Goal: Task Accomplishment & Management: Manage account settings

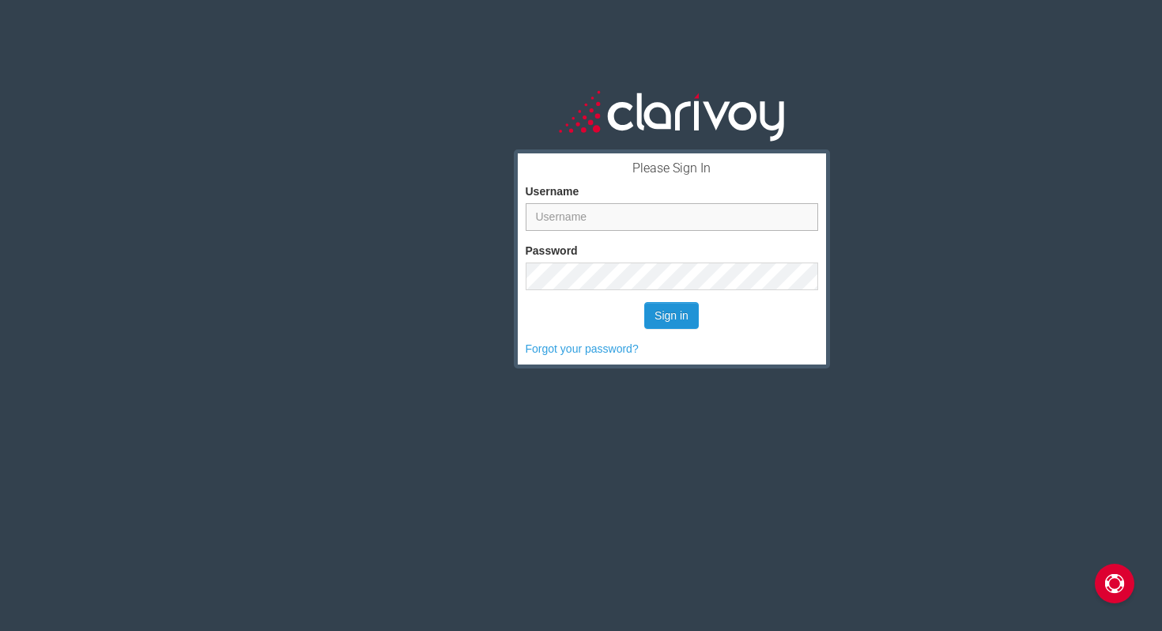
type input "swalker"
click at [675, 304] on button "Sign in" at bounding box center [671, 315] width 55 height 27
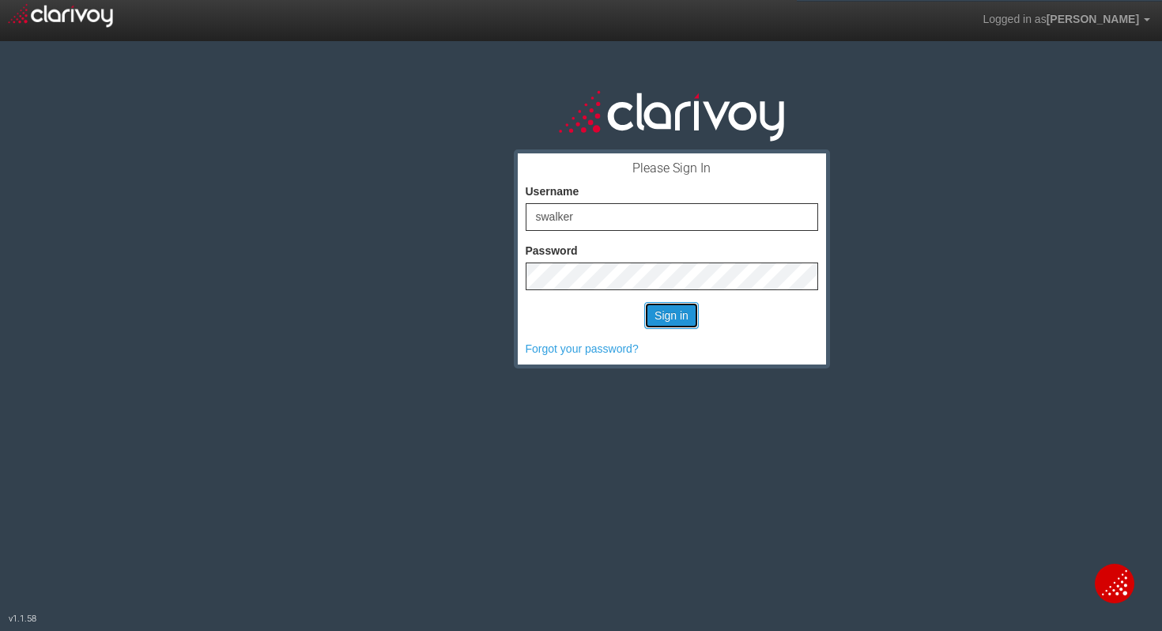
click at [659, 319] on button "Sign in" at bounding box center [671, 315] width 55 height 27
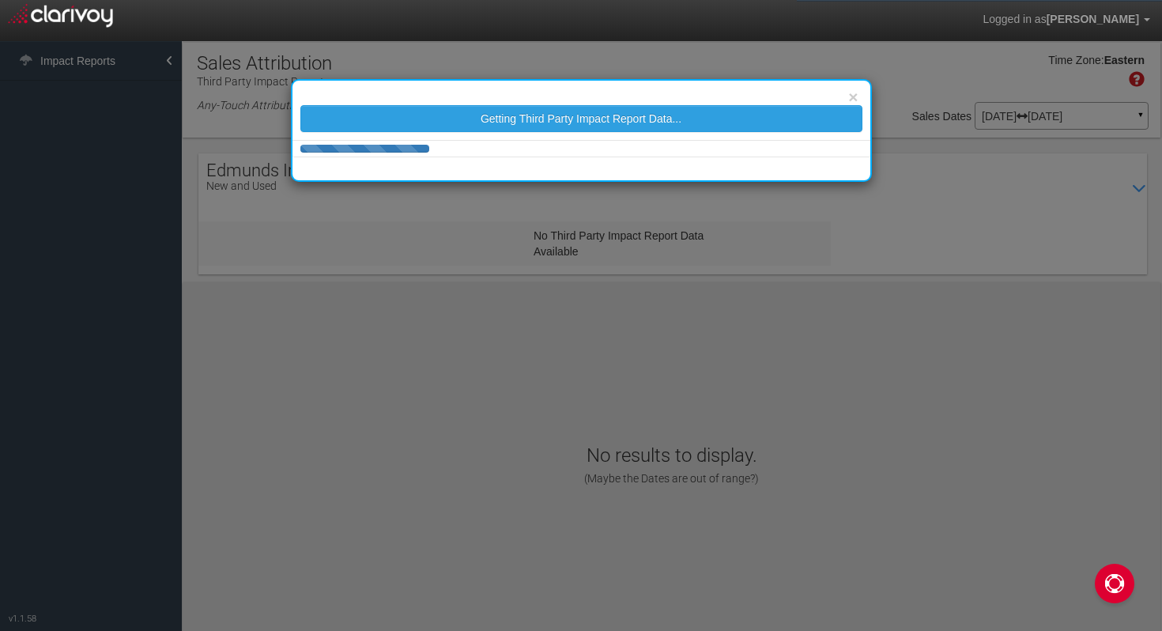
select select "25"
